Goal: Navigation & Orientation: Find specific page/section

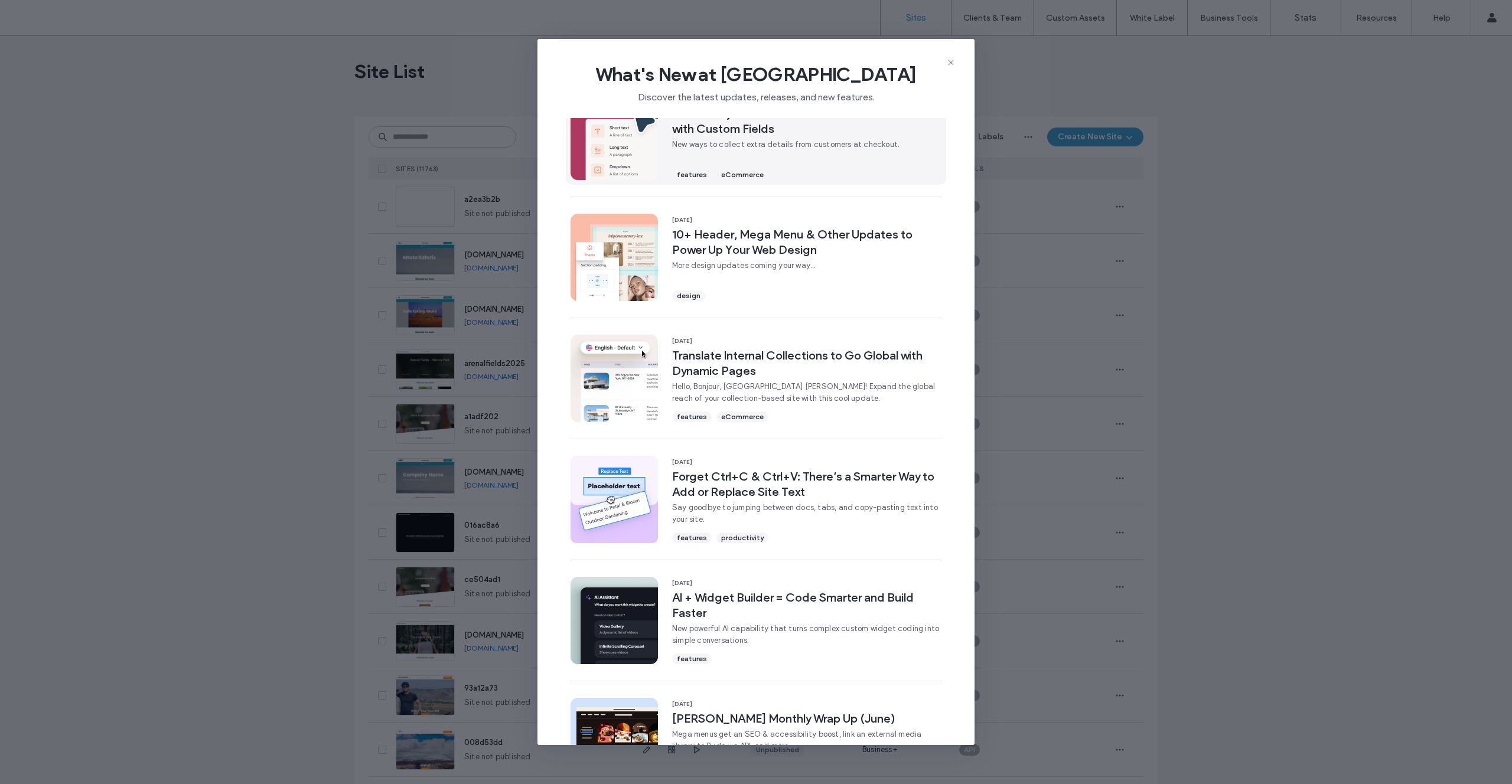
scroll to position [125, 0]
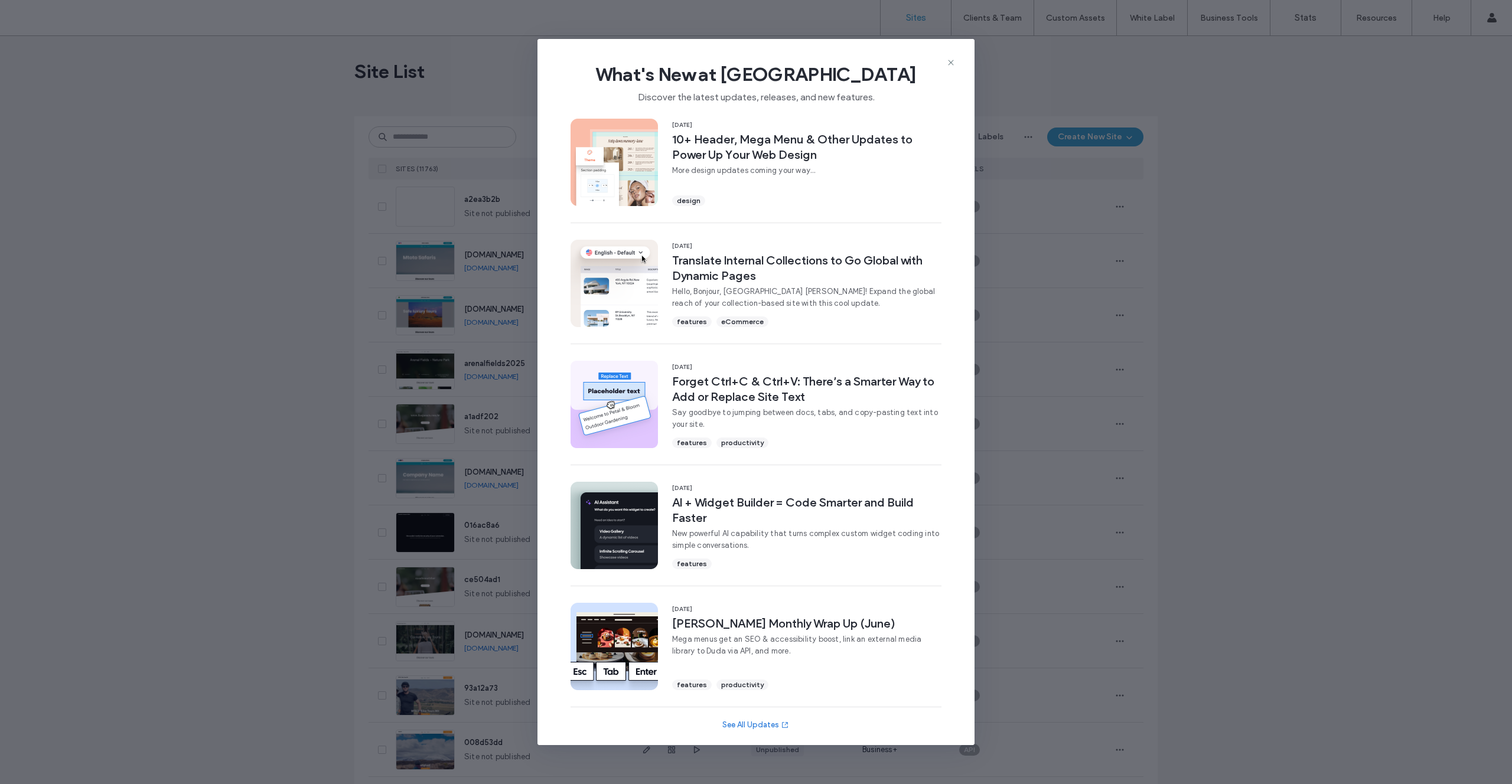
click at [949, 63] on icon at bounding box center [951, 62] width 9 height 9
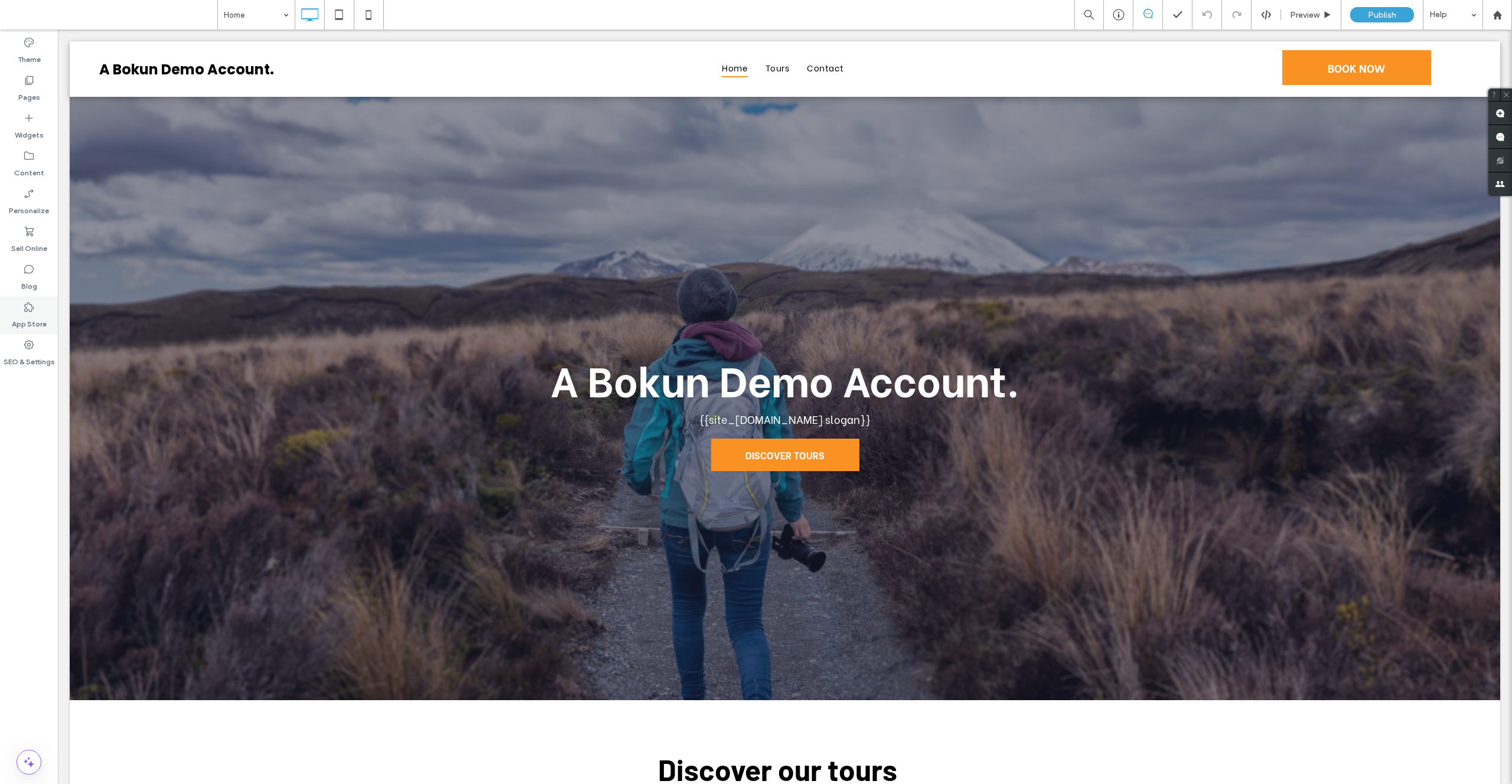
click at [31, 309] on icon at bounding box center [29, 306] width 12 height 12
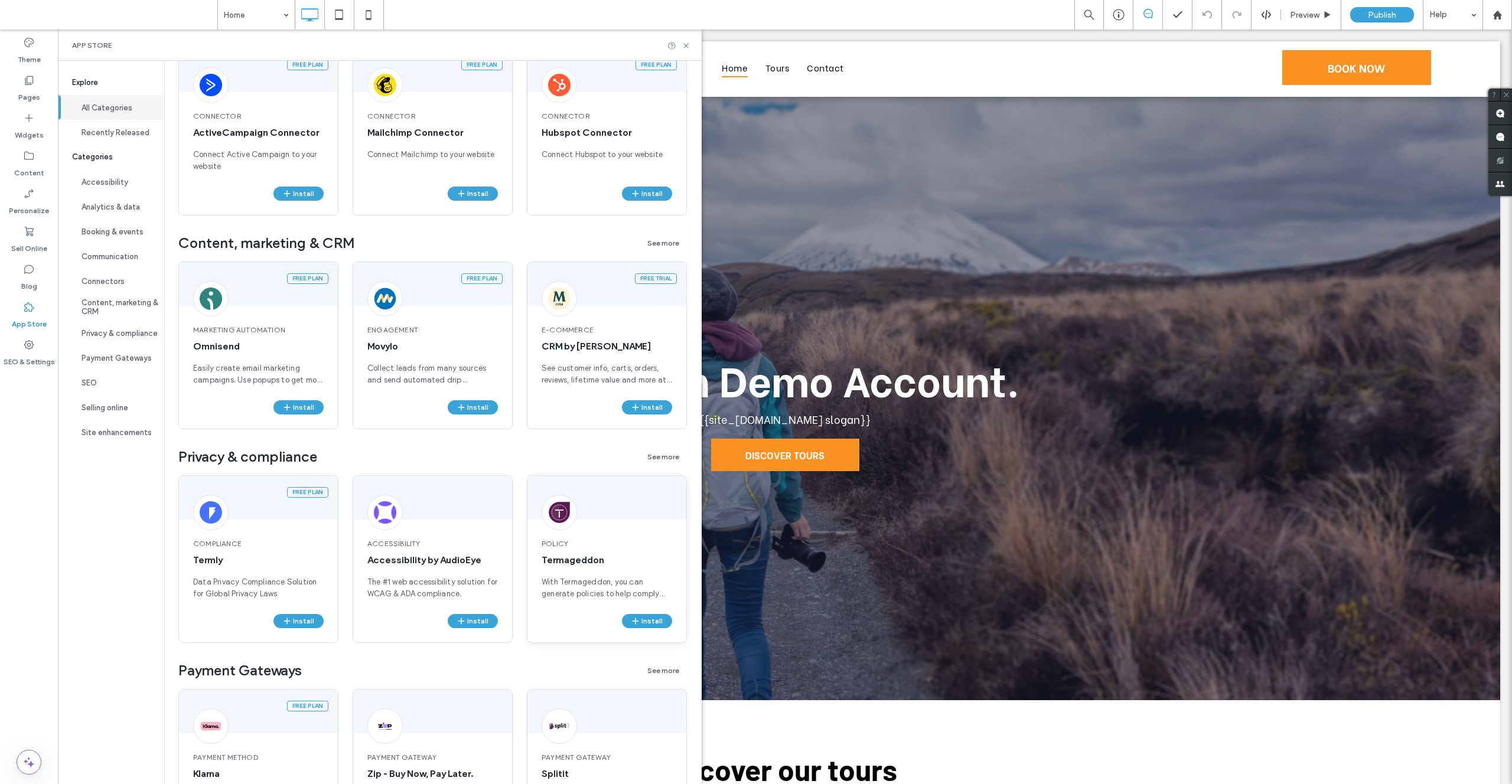
scroll to position [1325, 0]
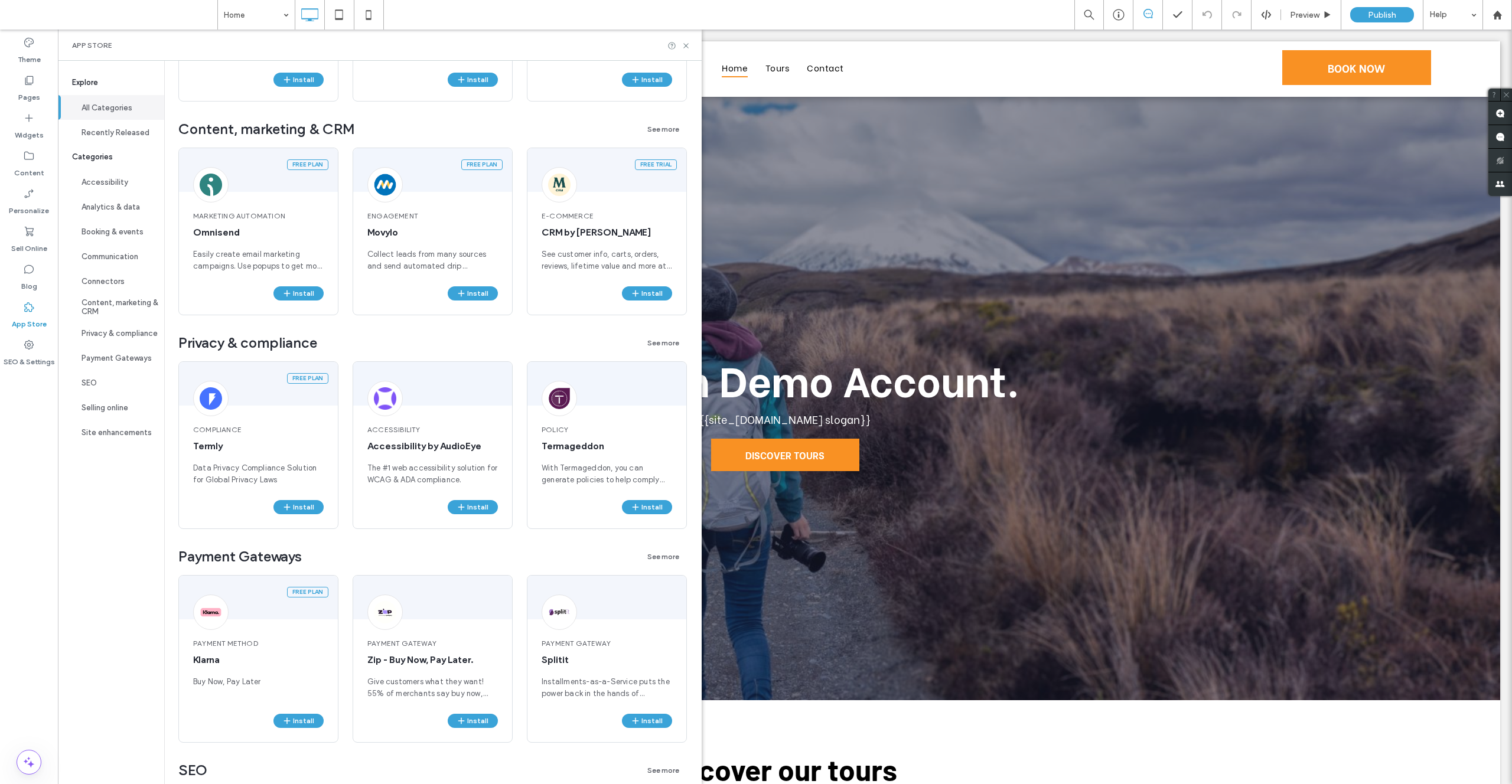
click at [850, 11] on div "Home Preview Publish Help" at bounding box center [864, 15] width 1295 height 29
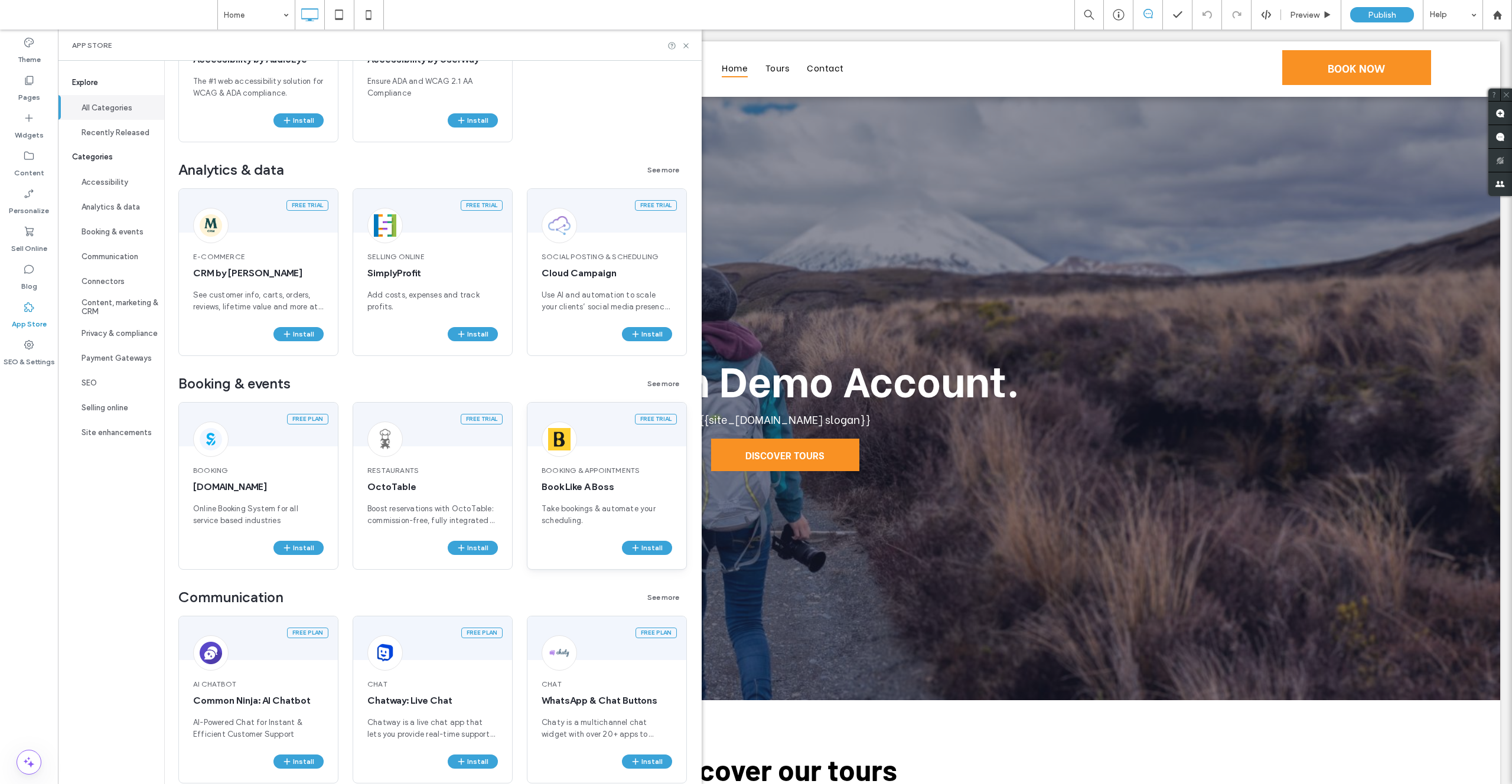
scroll to position [515, 0]
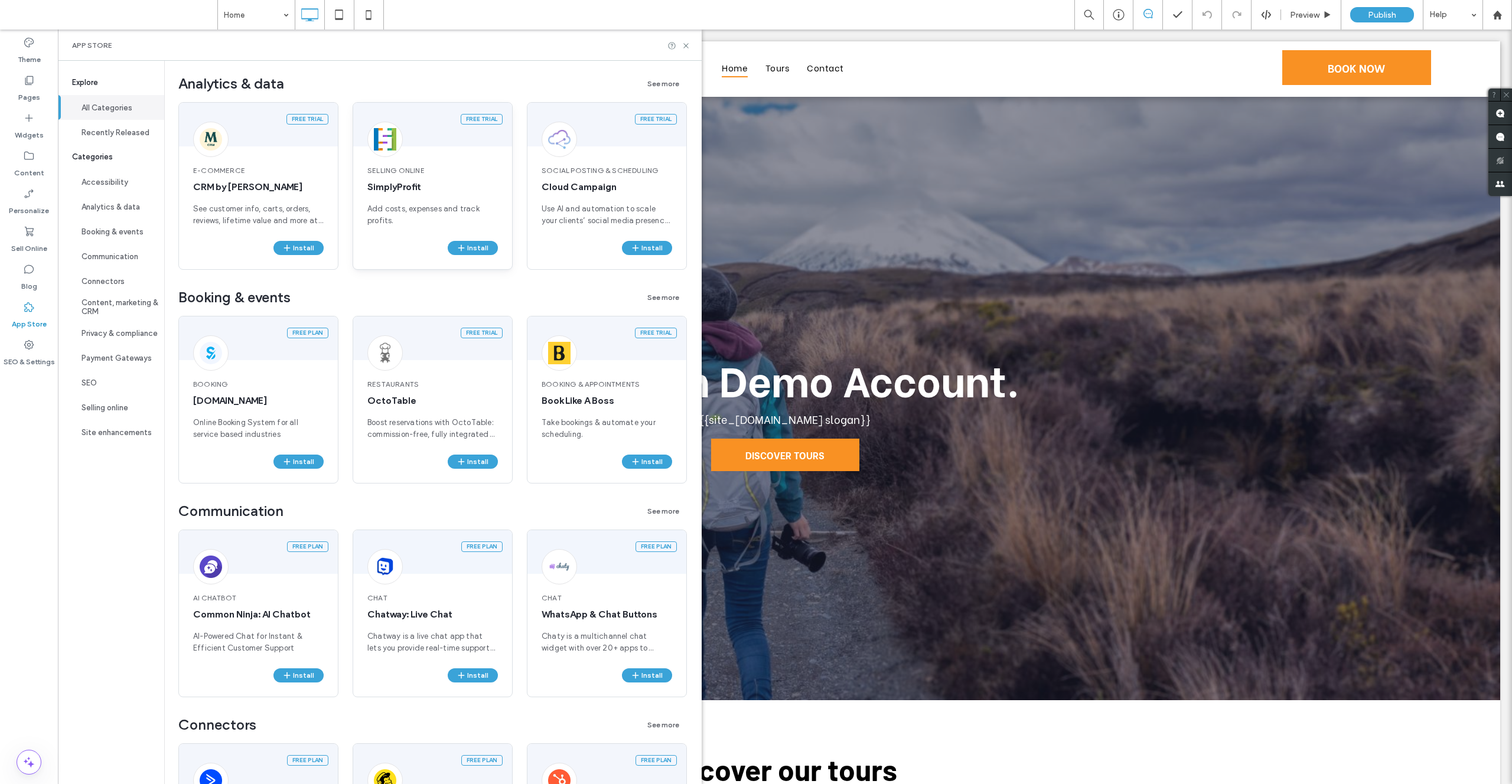
click at [443, 208] on span "Add costs, expenses and track profits." at bounding box center [432, 215] width 130 height 24
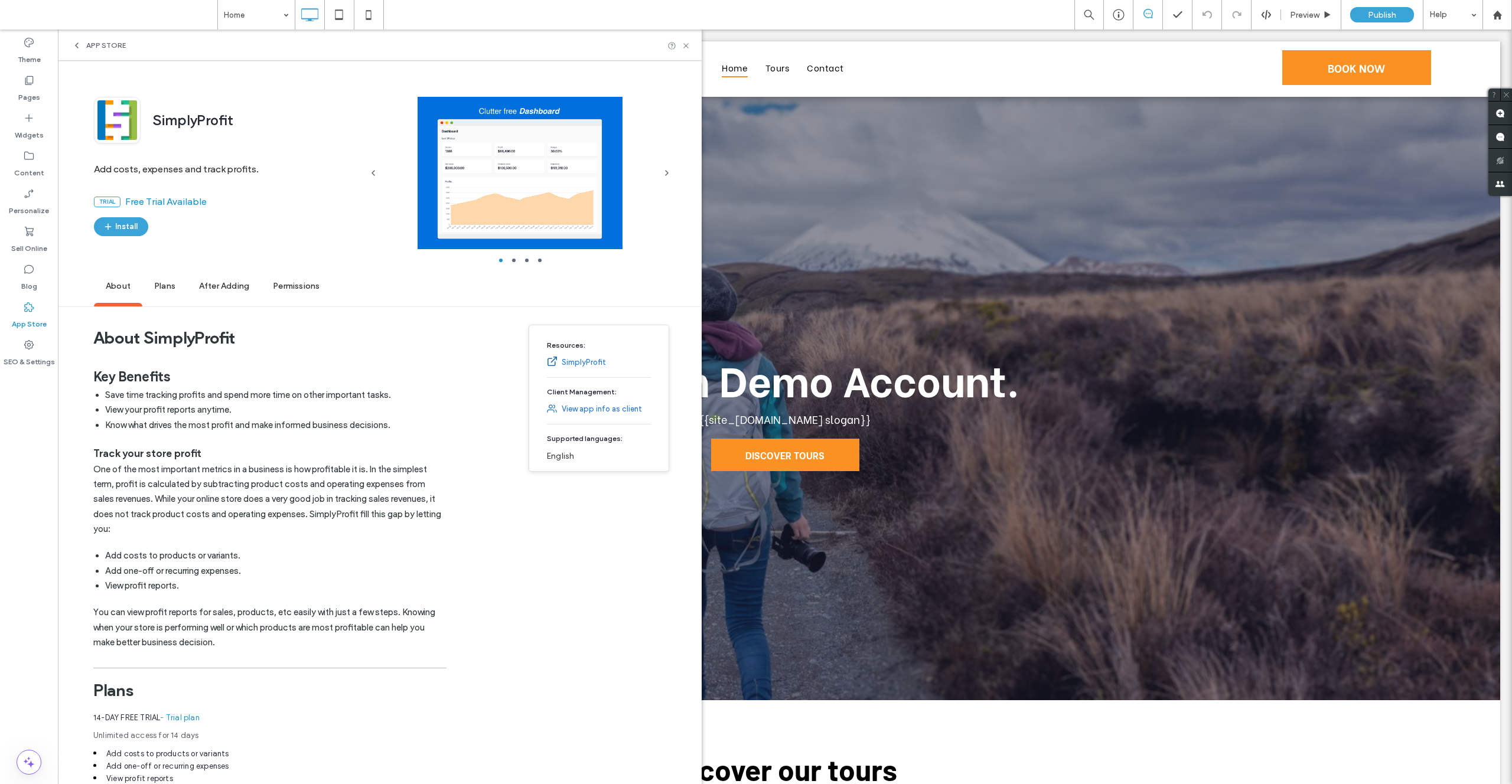
click at [161, 291] on span "Plans" at bounding box center [165, 286] width 45 height 32
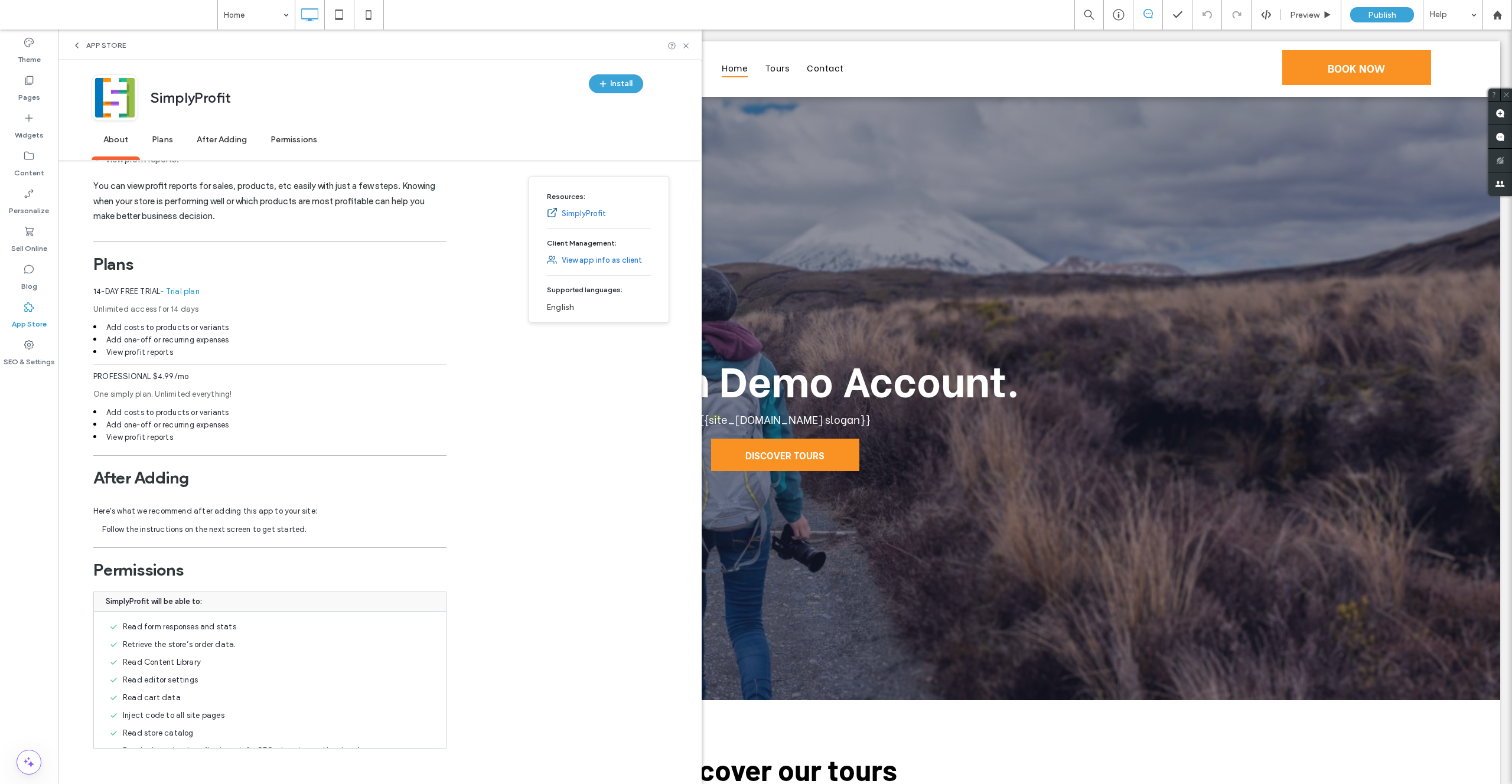
scroll to position [426, 0]
